Goal: Information Seeking & Learning: Learn about a topic

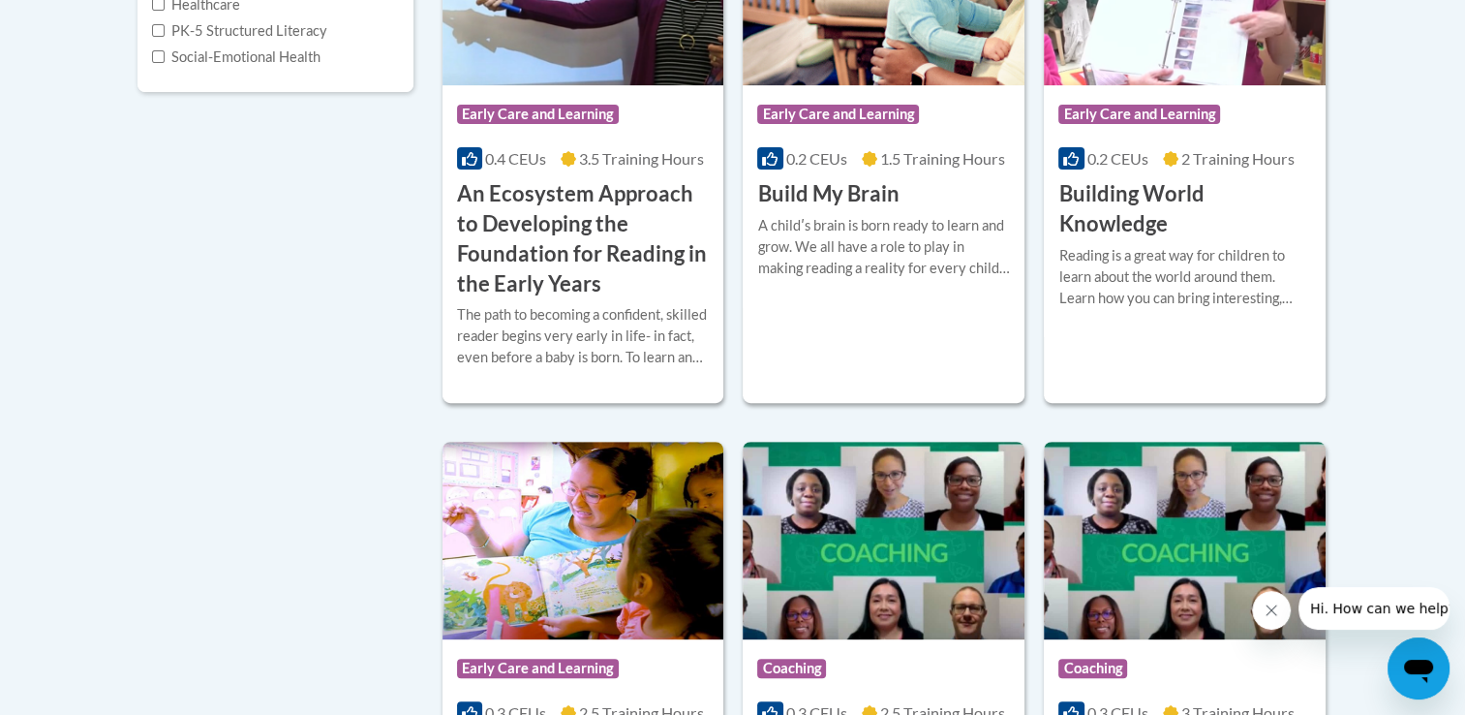
scroll to position [550, 0]
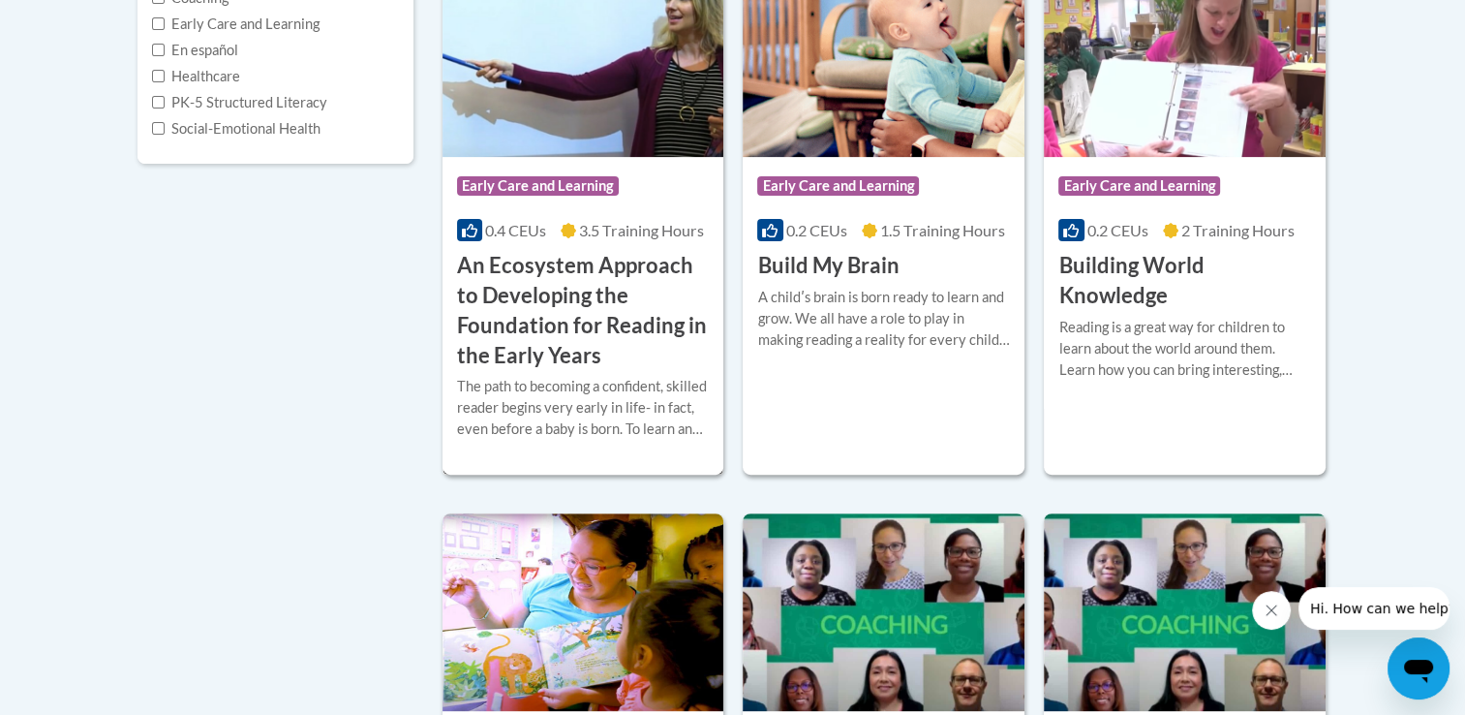
click at [617, 148] on img at bounding box center [584, 58] width 282 height 198
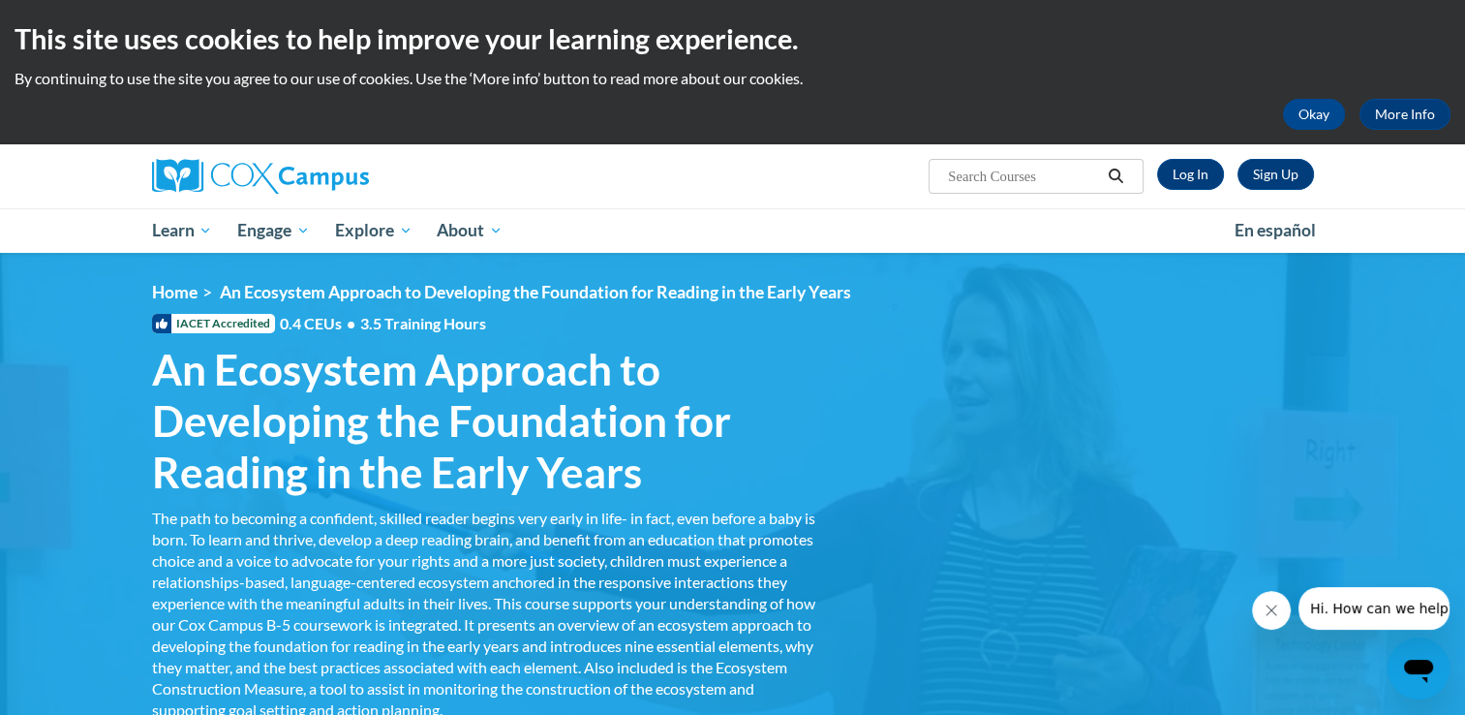
click at [1194, 190] on div "Sign Up Log In Search Search..." at bounding box center [932, 168] width 794 height 49
click at [1191, 174] on link "Log In" at bounding box center [1190, 174] width 67 height 31
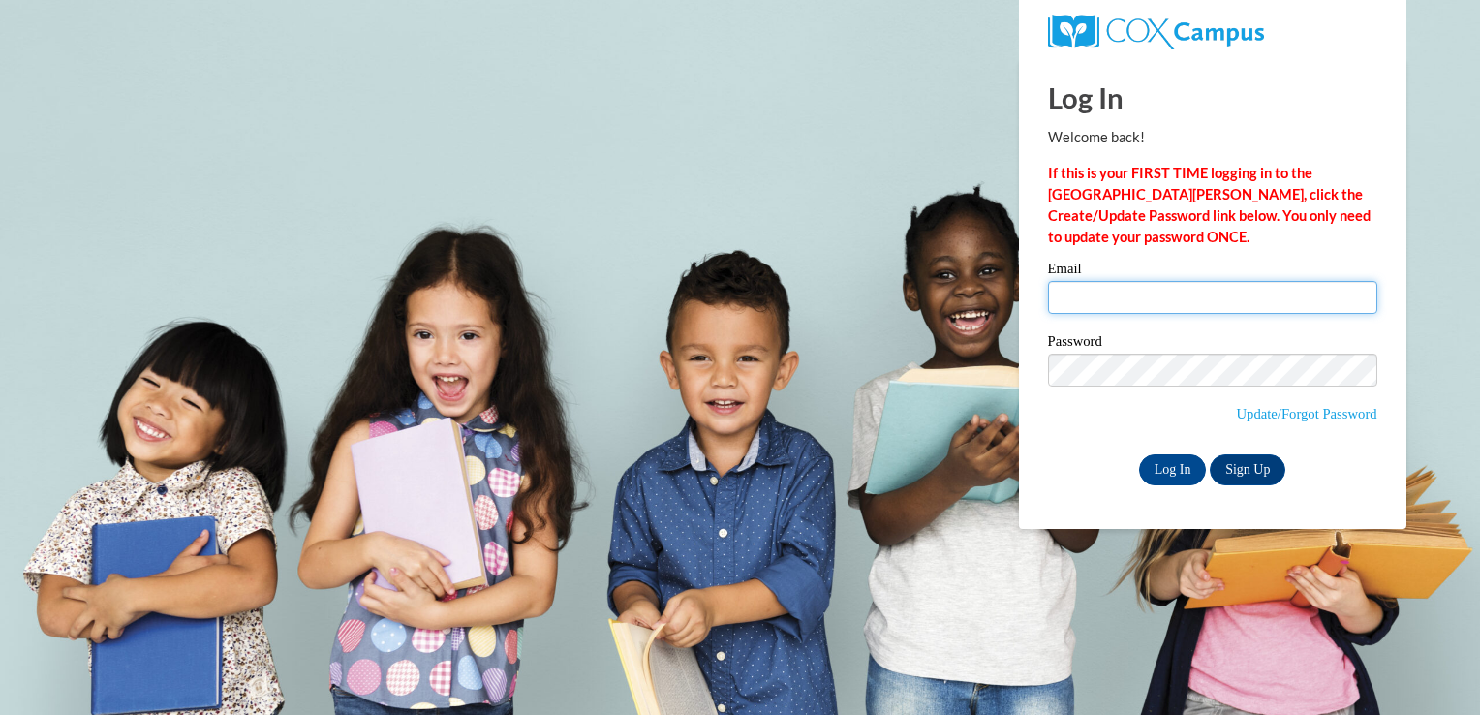
click at [1176, 303] on input "Email" at bounding box center [1212, 297] width 329 height 33
type input "Charondalanier@yahoo.com"
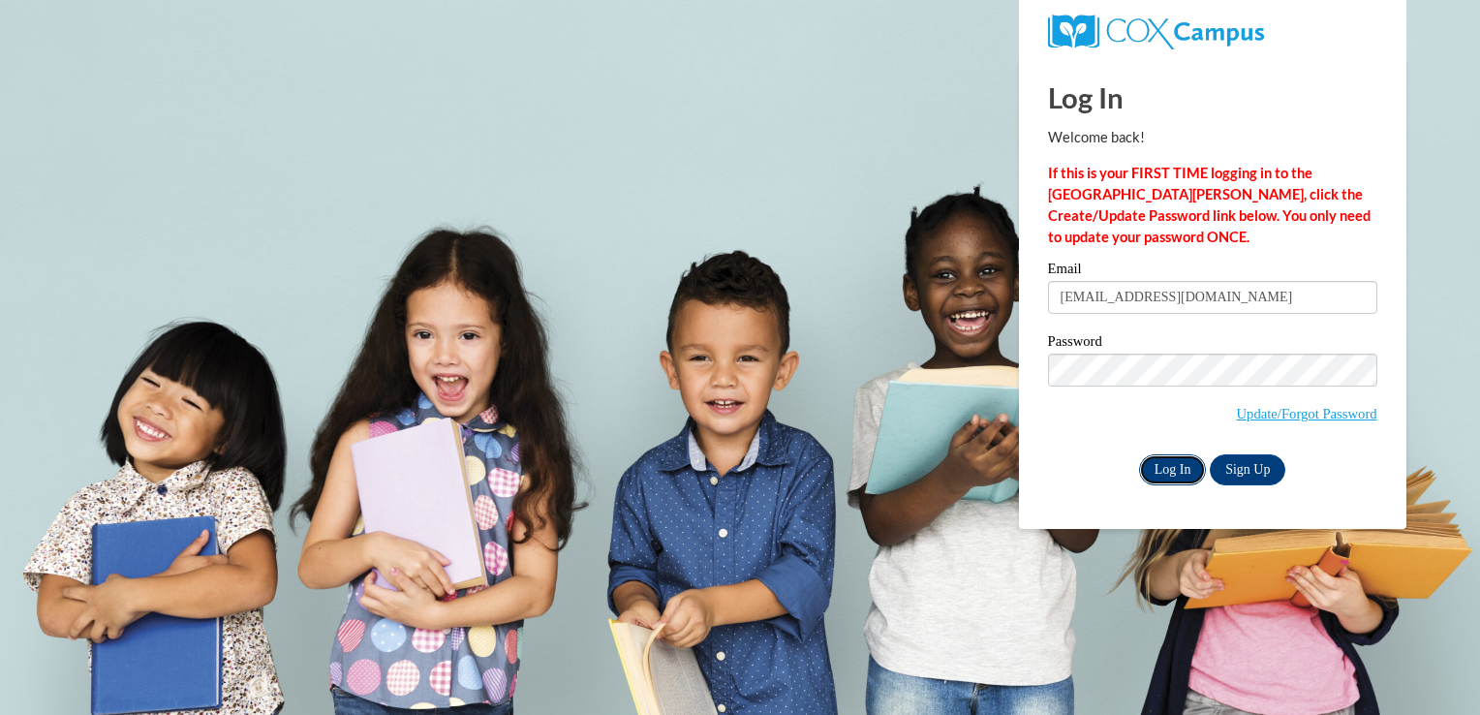
click at [1166, 475] on input "Log In" at bounding box center [1173, 469] width 68 height 31
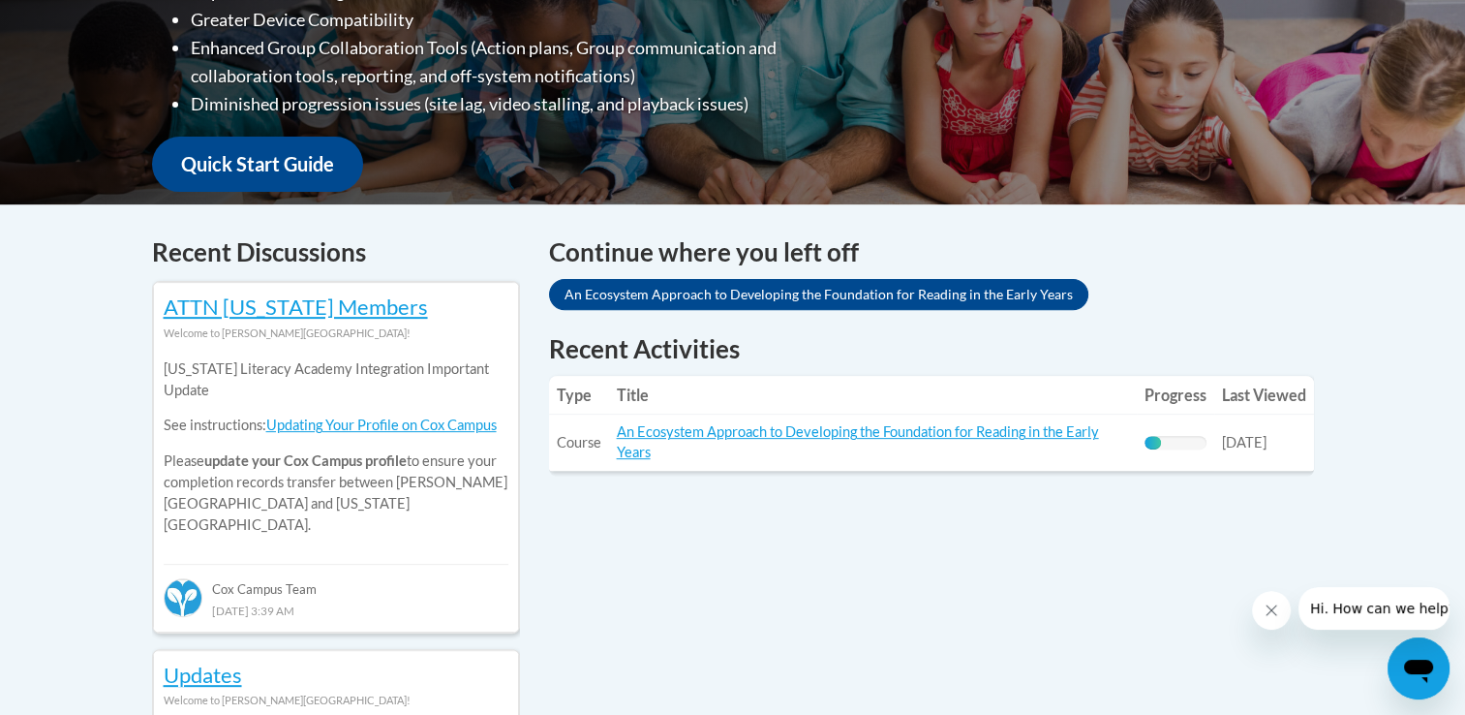
scroll to position [684, 0]
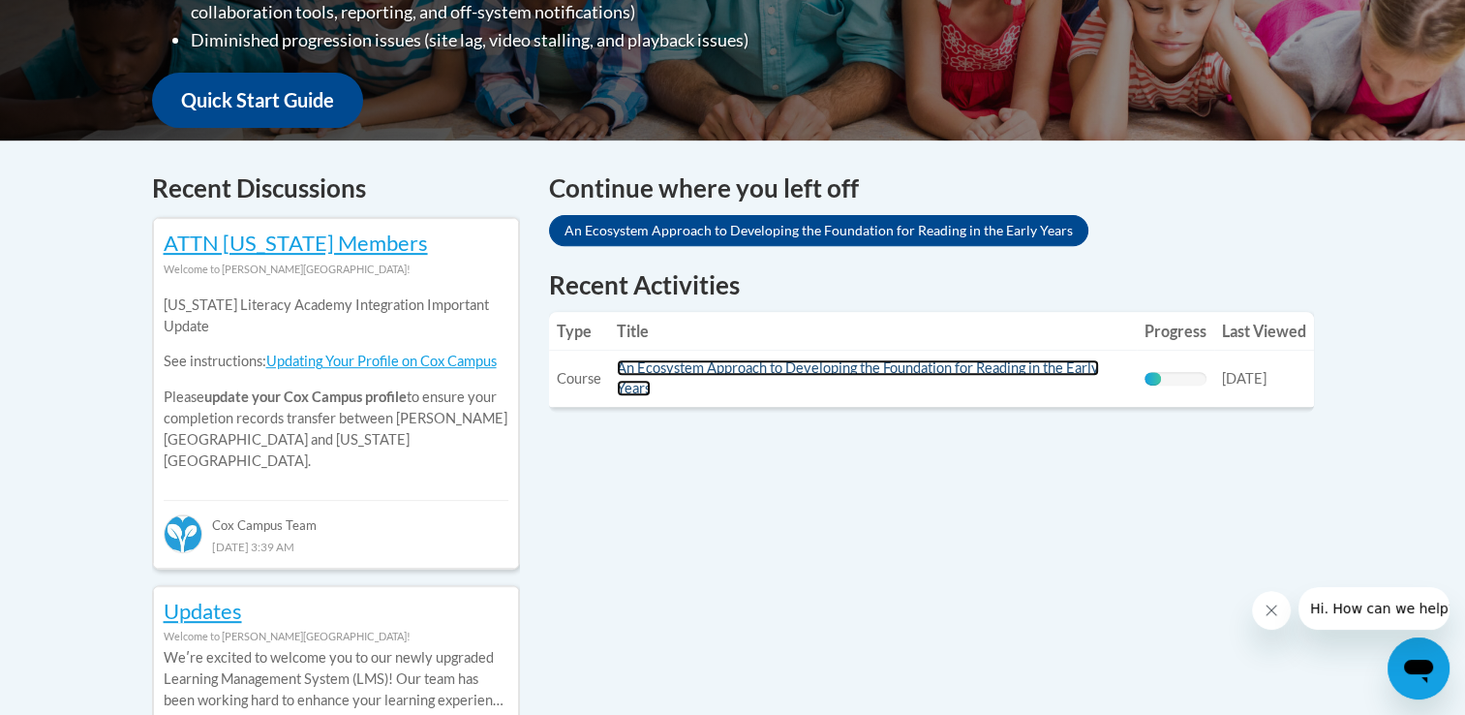
click at [949, 375] on link "An Ecosystem Approach to Developing the Foundation for Reading in the Early Yea…" at bounding box center [858, 377] width 482 height 37
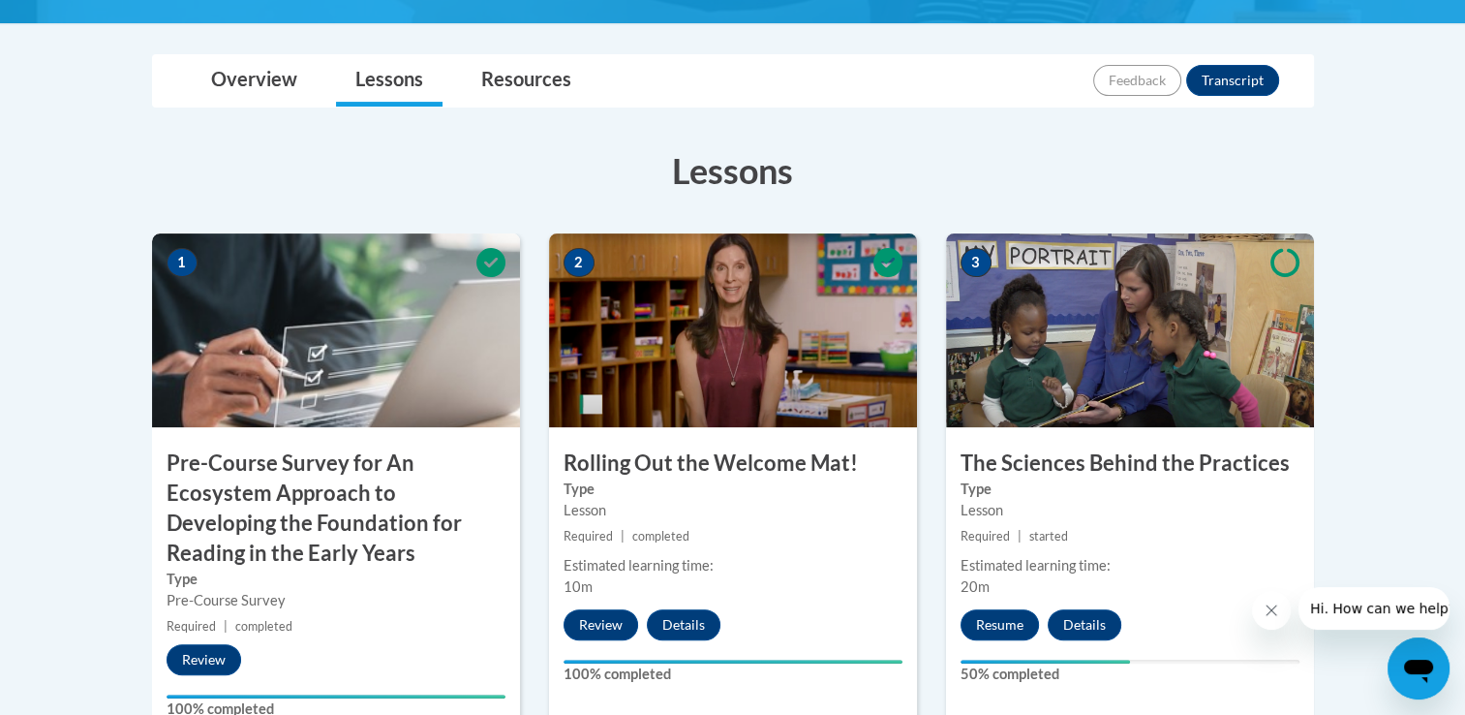
click at [205, 249] on img at bounding box center [336, 330] width 368 height 194
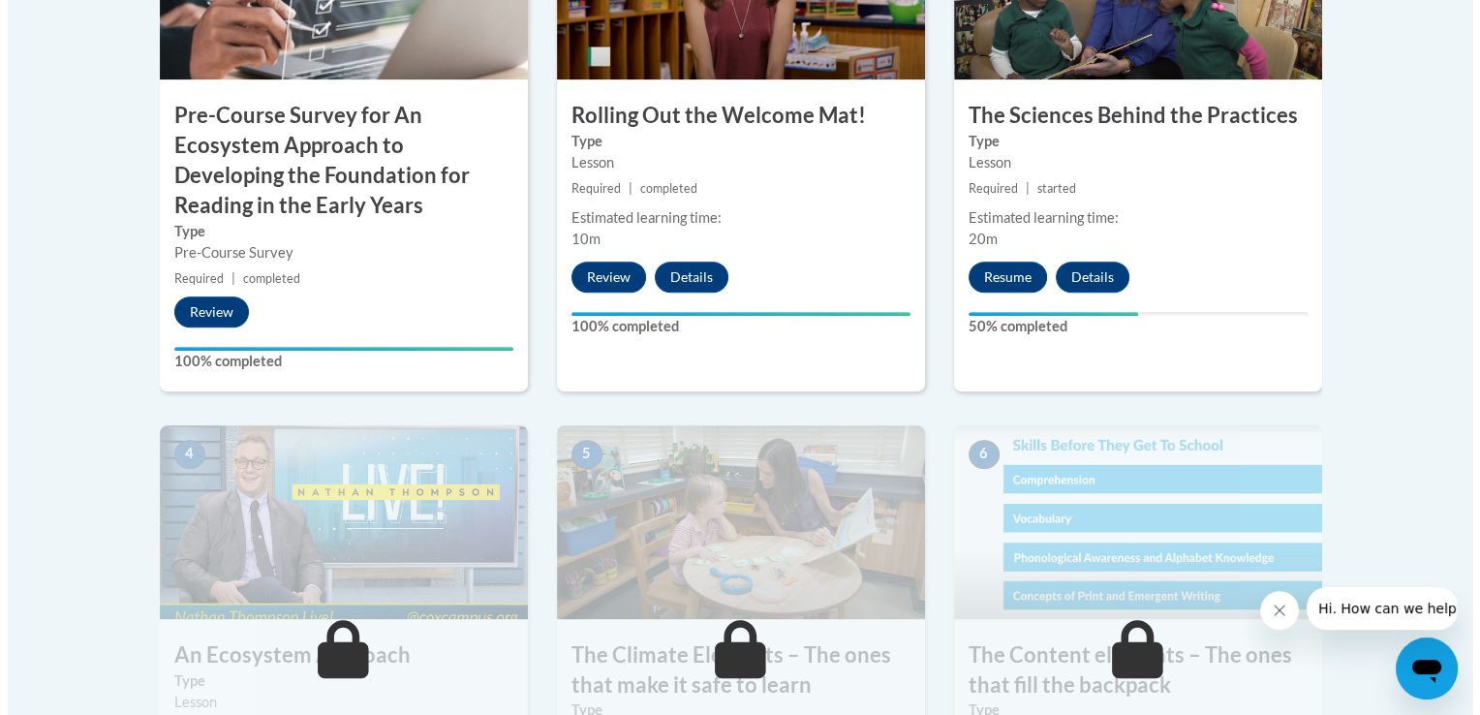
scroll to position [831, 0]
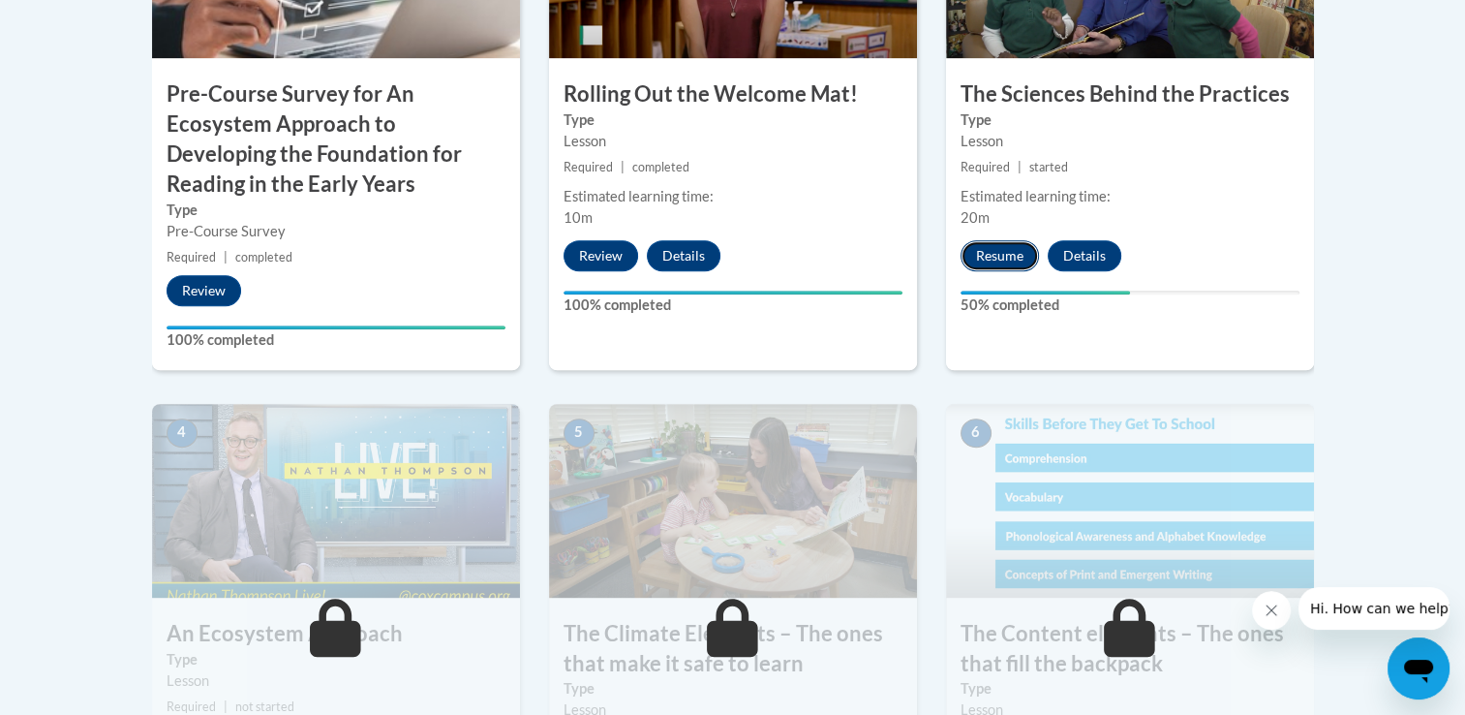
click at [987, 270] on button "Resume" at bounding box center [1000, 255] width 78 height 31
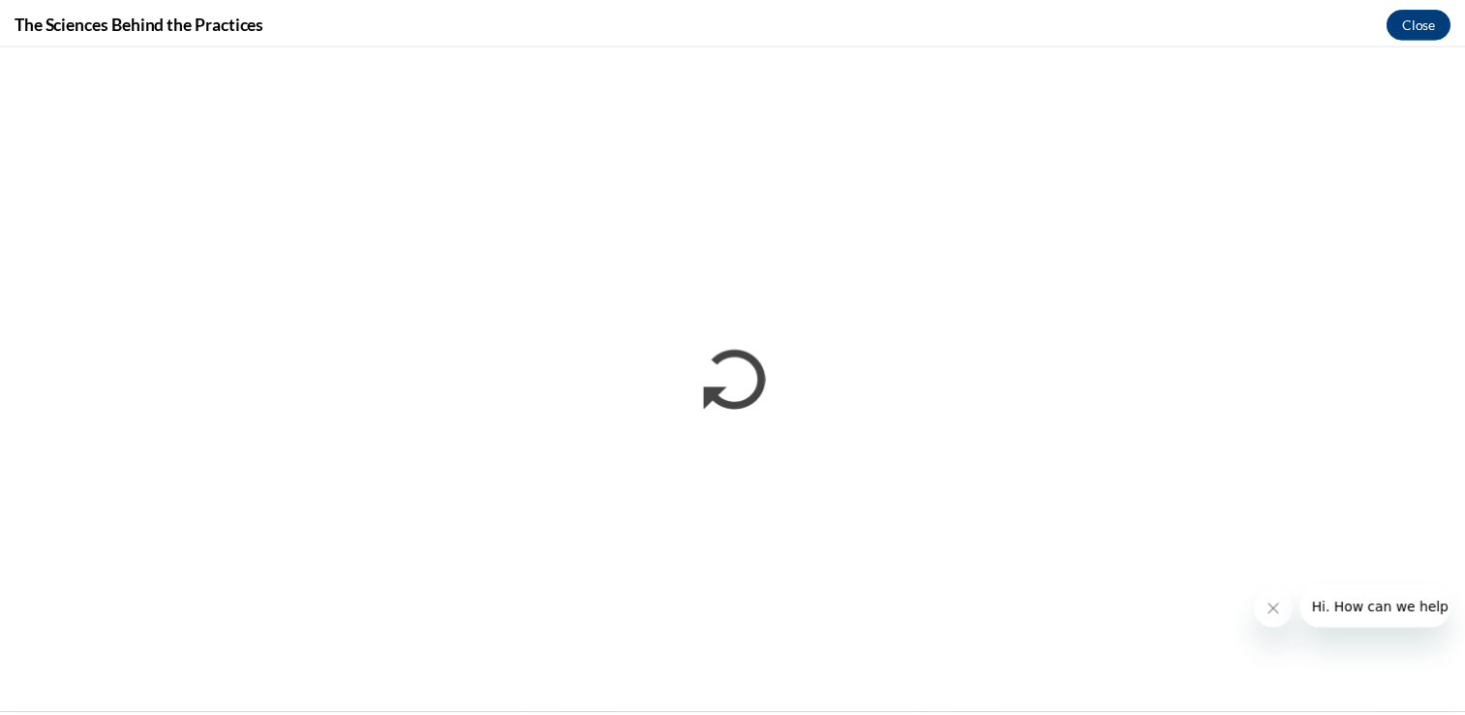
scroll to position [0, 0]
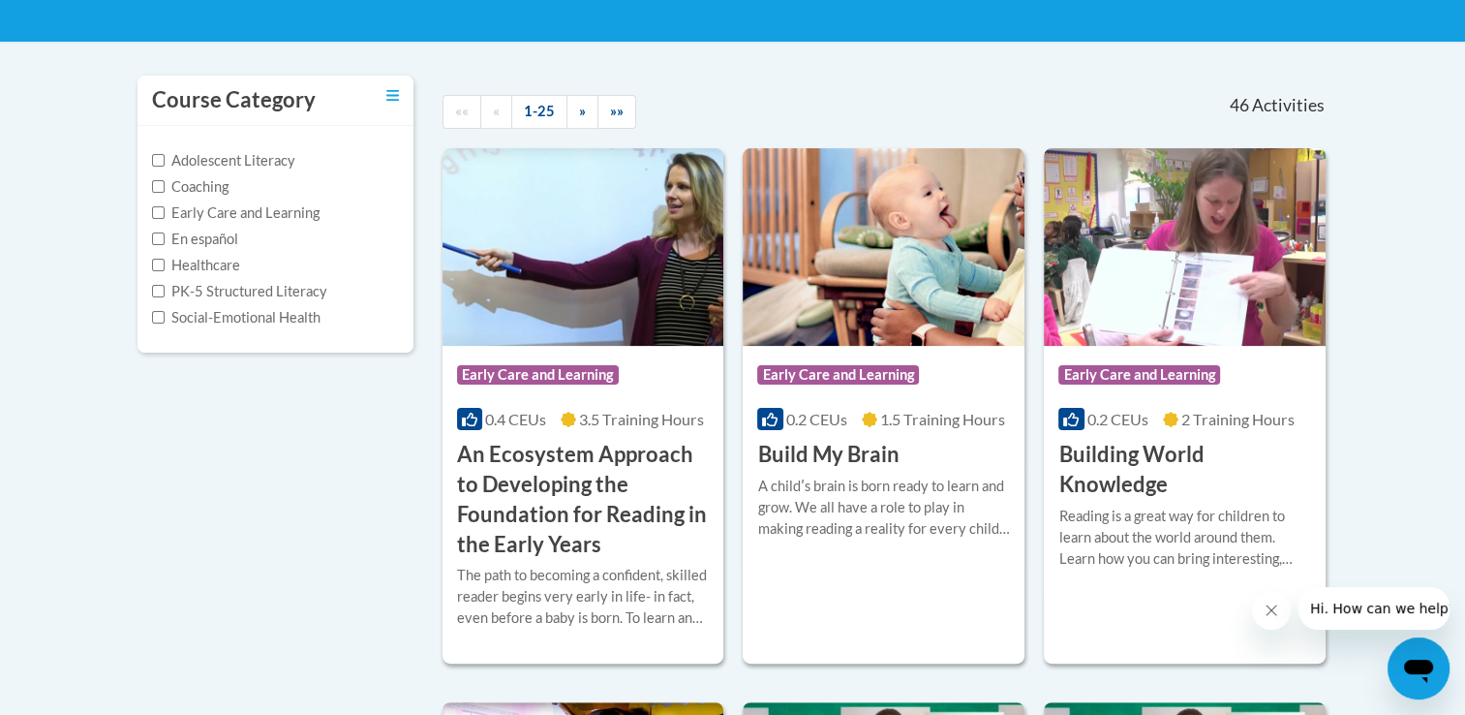
scroll to position [529, 0]
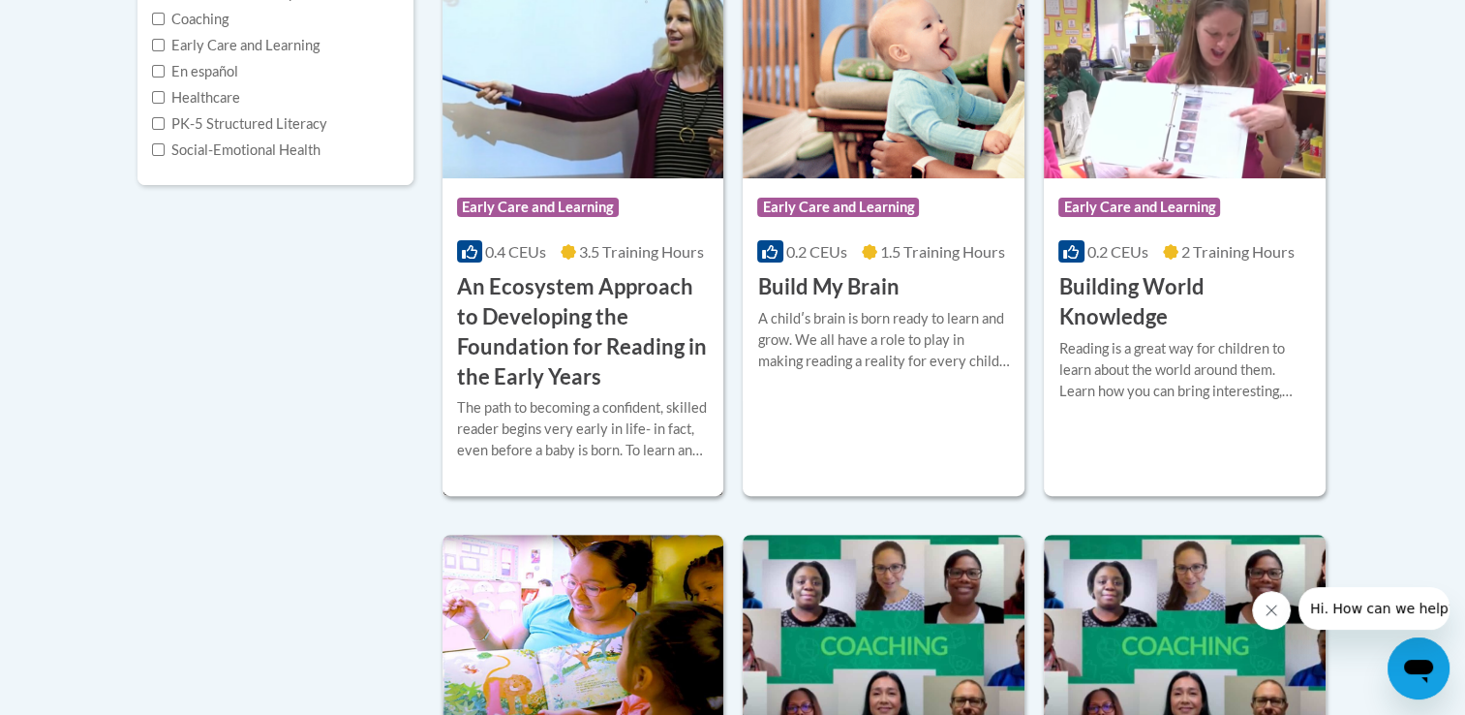
click at [652, 251] on span "3.5 Training Hours" at bounding box center [641, 251] width 125 height 18
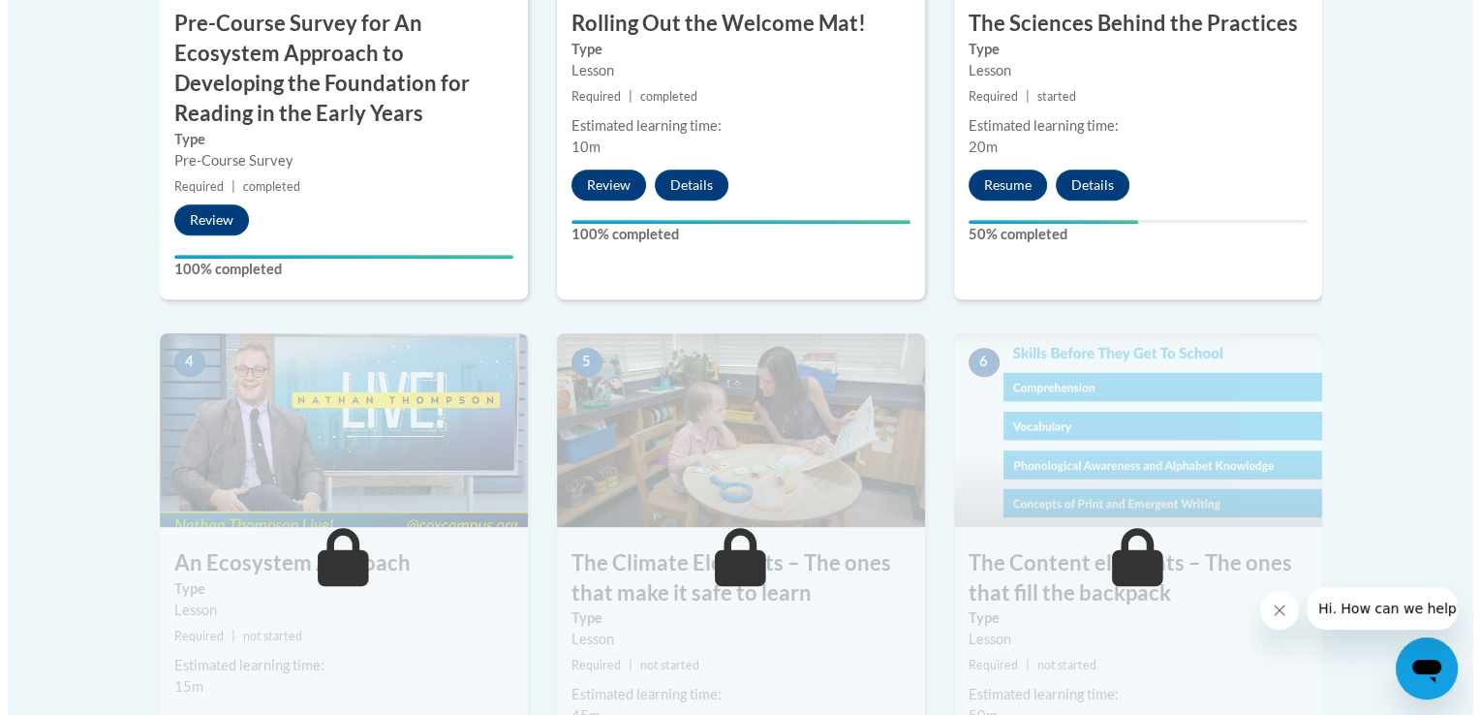
scroll to position [953, 0]
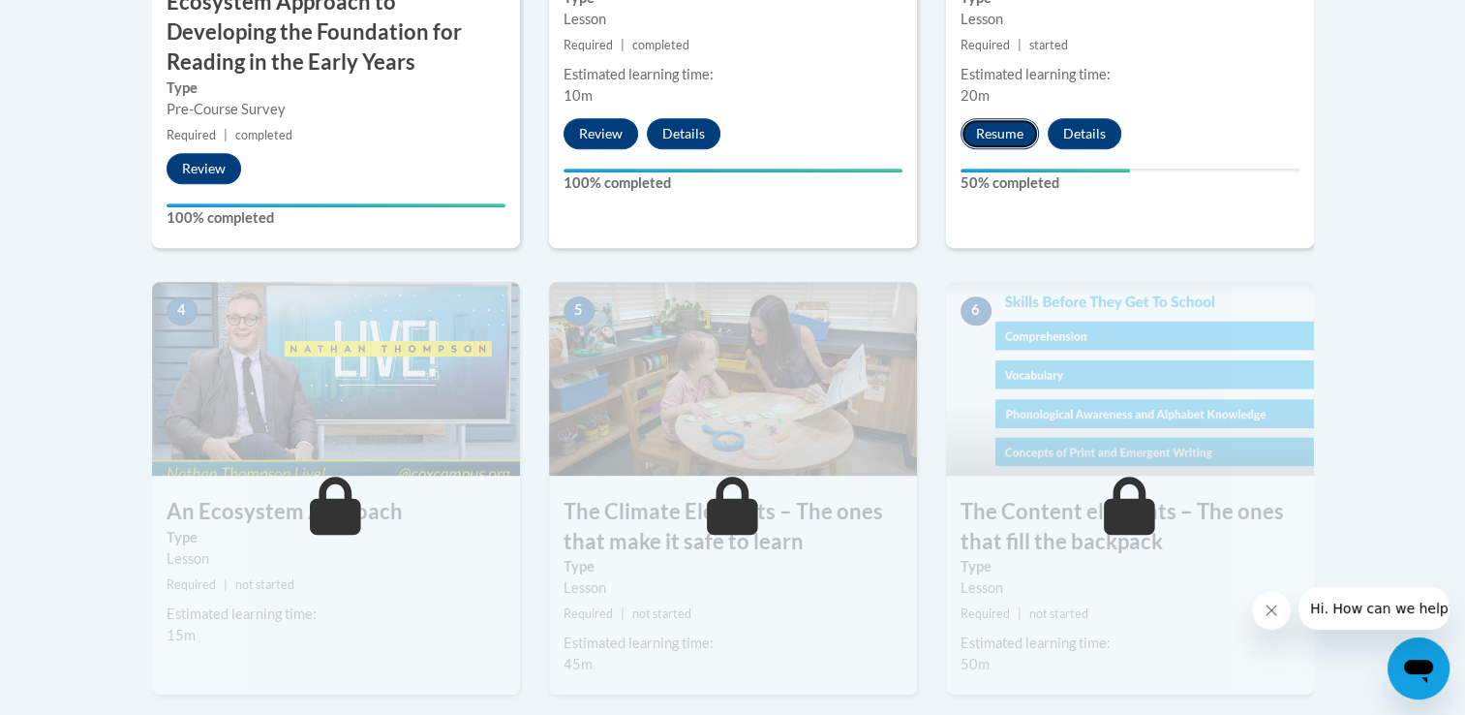
click at [998, 135] on button "Resume" at bounding box center [1000, 133] width 78 height 31
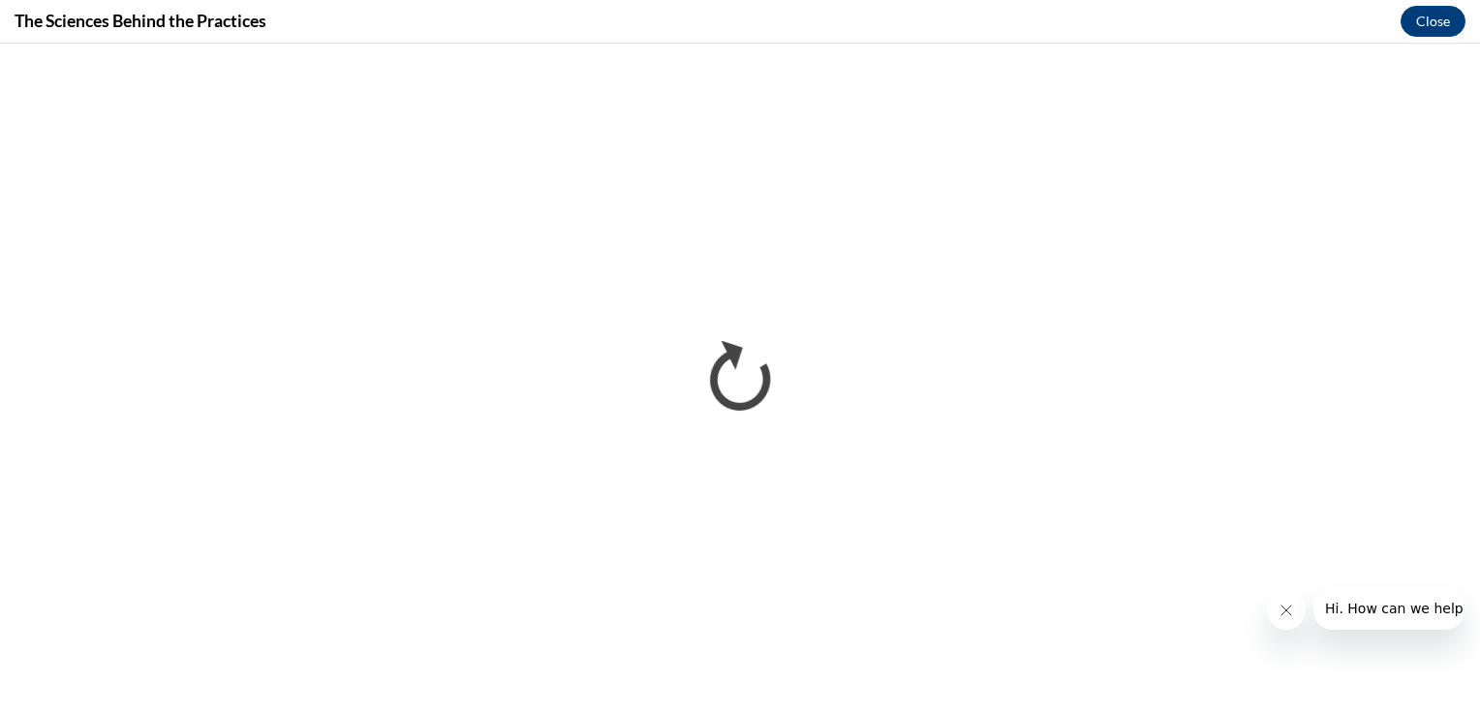
scroll to position [0, 0]
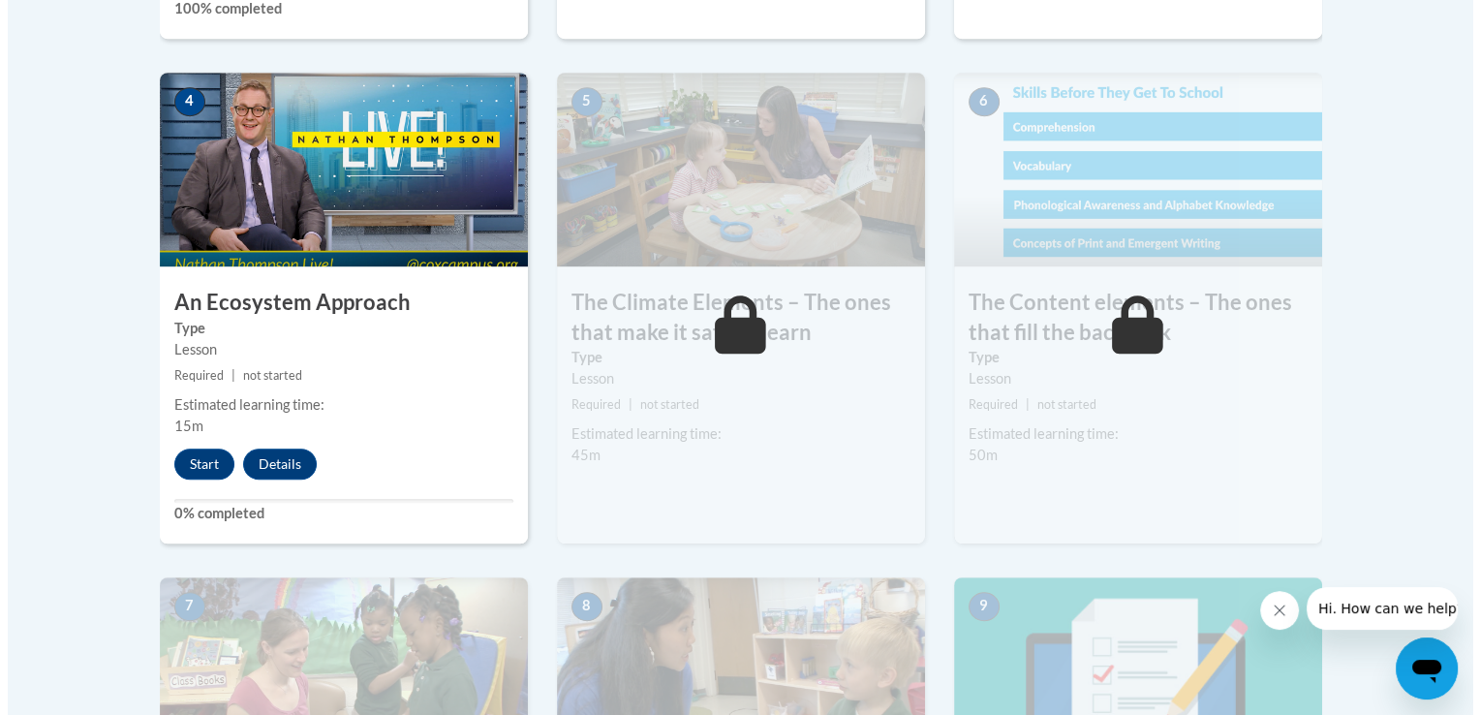
scroll to position [1226, 0]
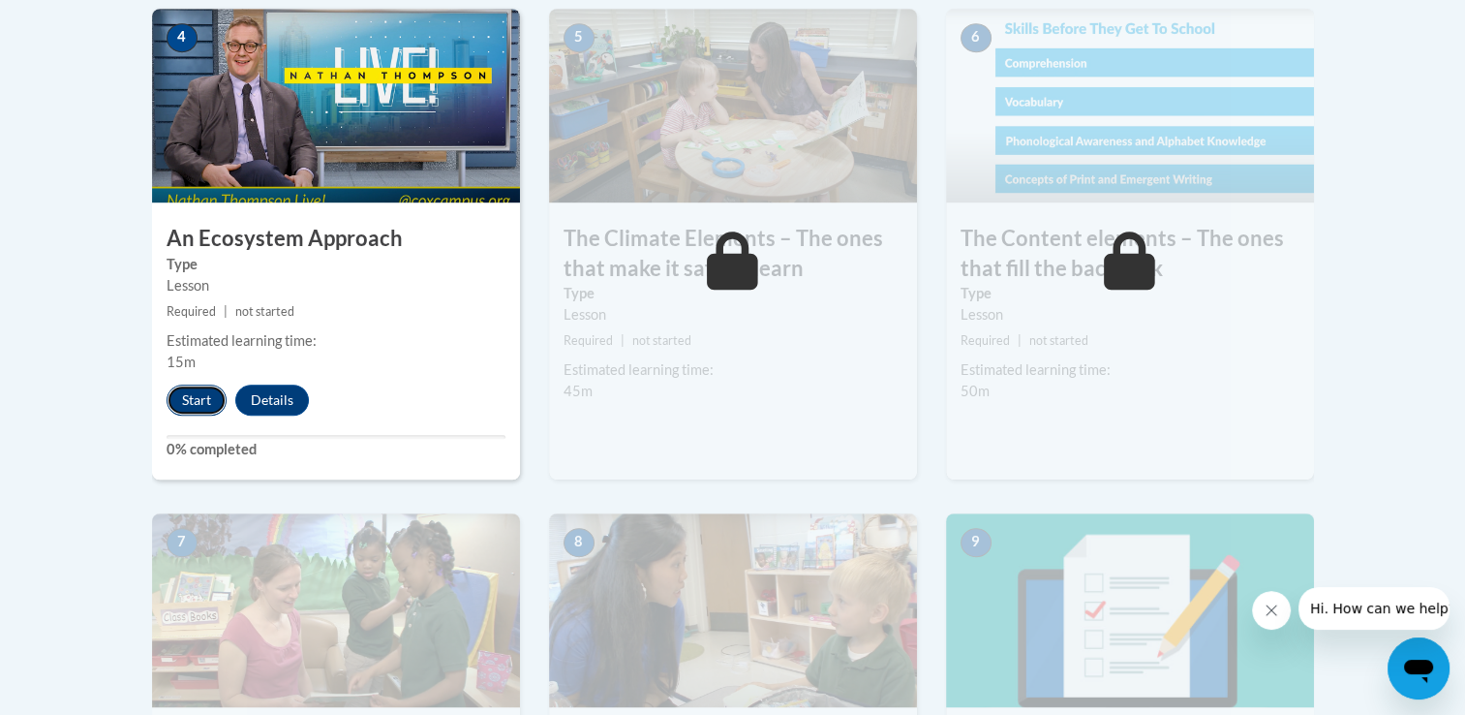
click at [209, 397] on button "Start" at bounding box center [197, 399] width 60 height 31
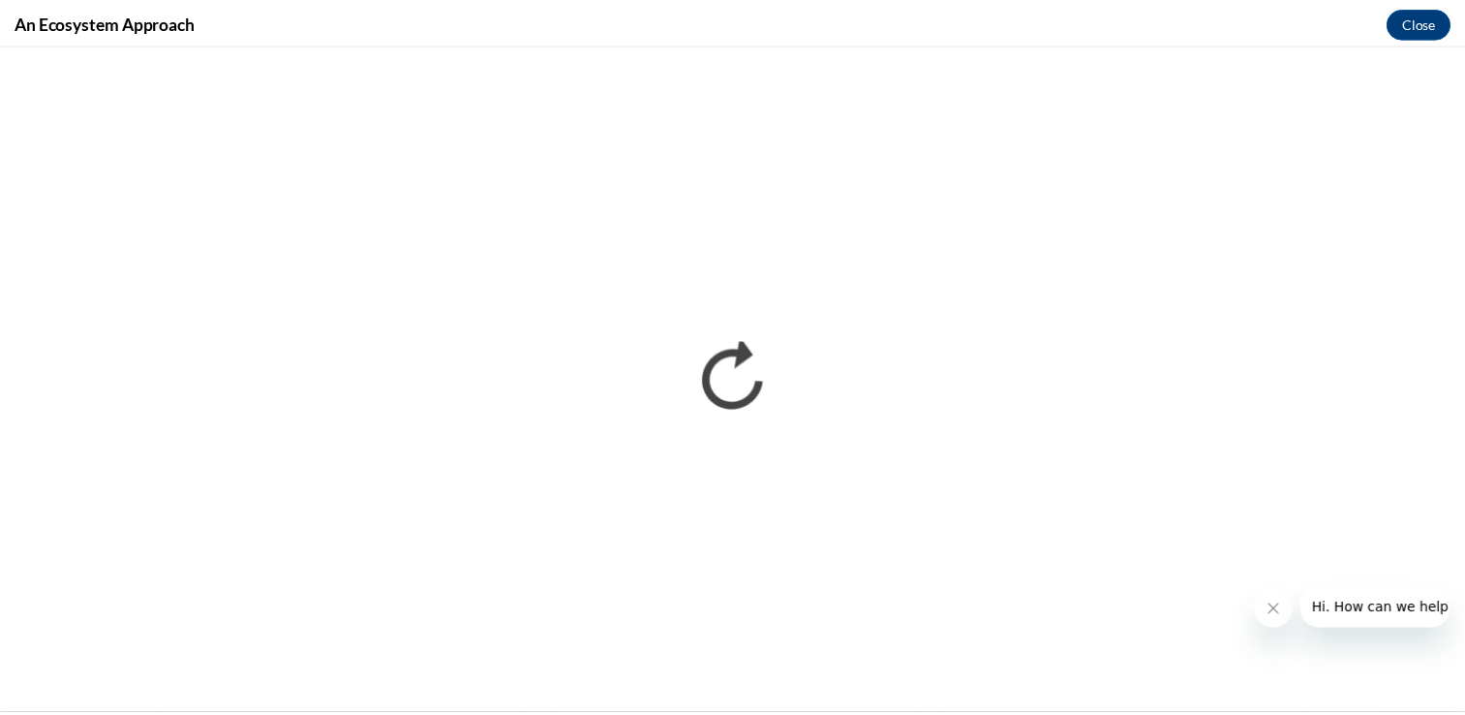
scroll to position [0, 0]
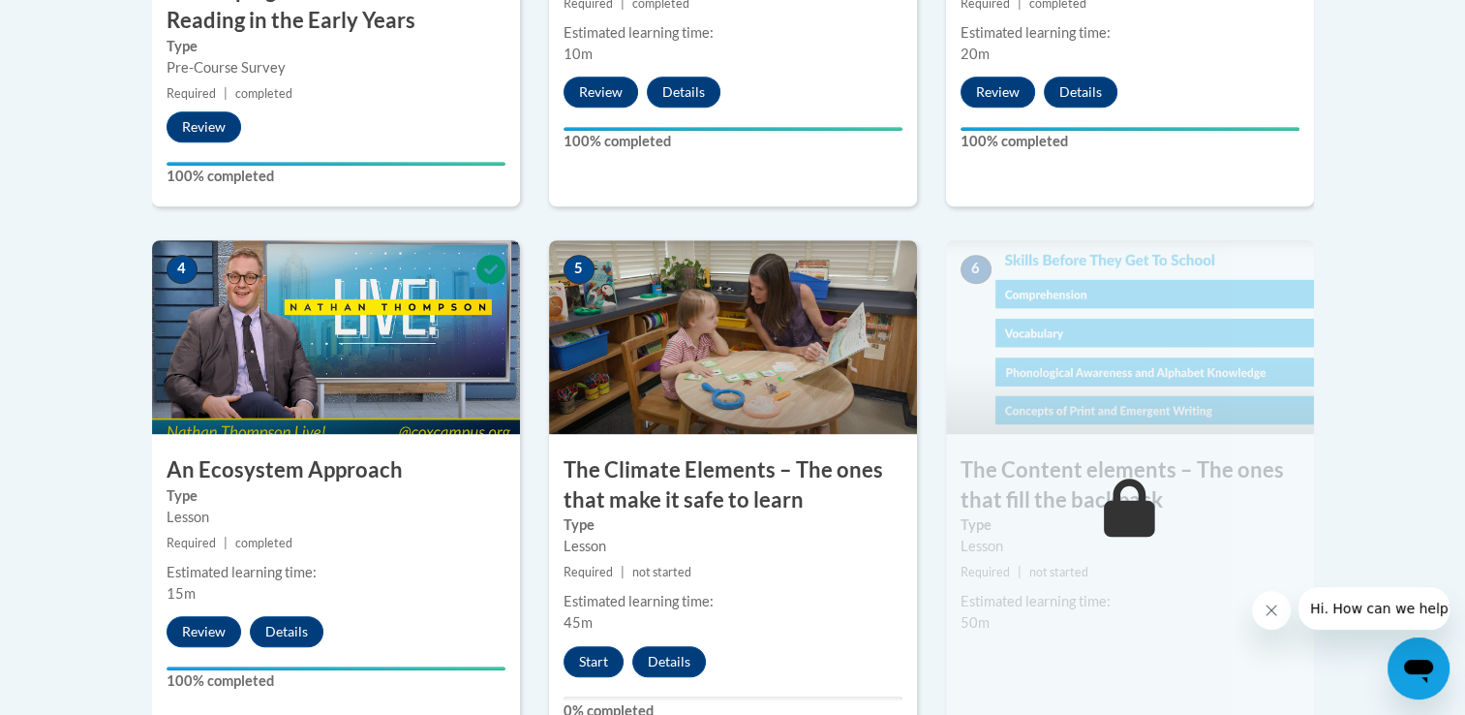
scroll to position [1032, 0]
